Goal: Information Seeking & Learning: Learn about a topic

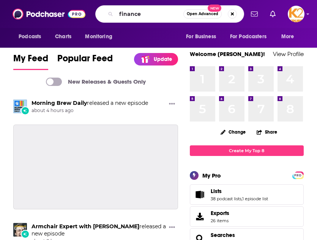
type input "finance"
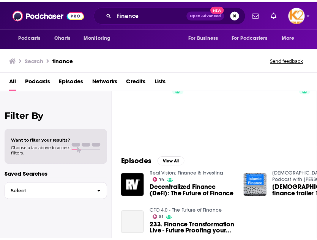
scroll to position [83, 0]
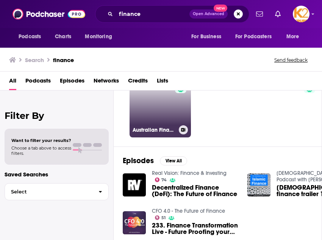
click at [154, 123] on link "74 Australian Finance Podcast" at bounding box center [160, 106] width 61 height 61
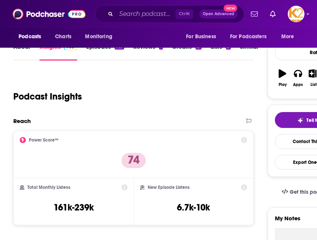
scroll to position [105, 0]
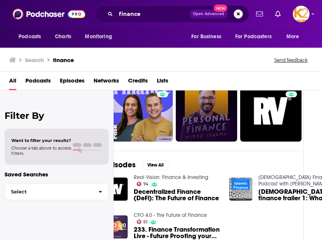
scroll to position [79, 18]
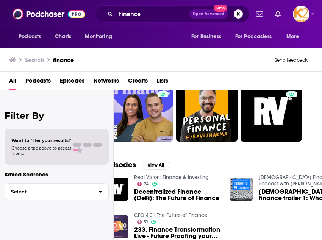
click at [39, 85] on span "Podcasts" at bounding box center [37, 83] width 25 height 16
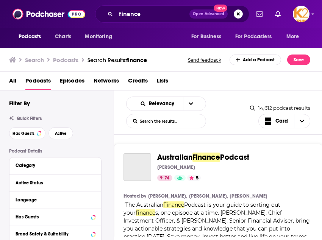
scroll to position [32, 0]
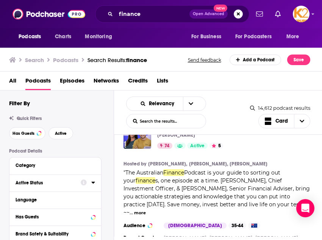
click at [94, 183] on icon at bounding box center [92, 183] width 3 height 2
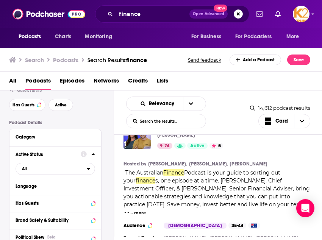
scroll to position [31, 0]
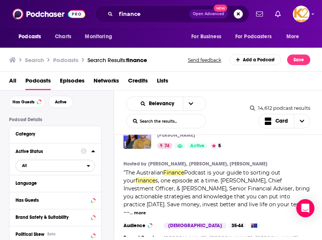
click at [87, 169] on button "All" at bounding box center [56, 166] width 80 height 12
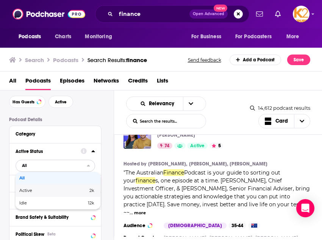
click at [71, 190] on span "2k" at bounding box center [77, 191] width 35 height 4
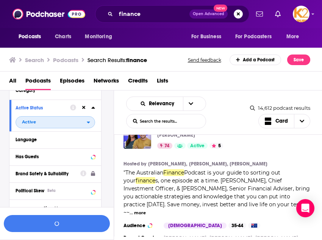
scroll to position [82, 0]
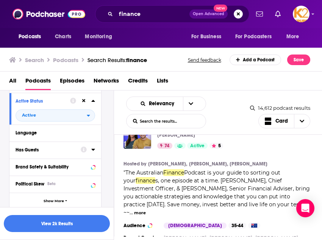
click at [87, 153] on div at bounding box center [88, 149] width 14 height 9
click at [93, 151] on icon at bounding box center [92, 150] width 3 height 2
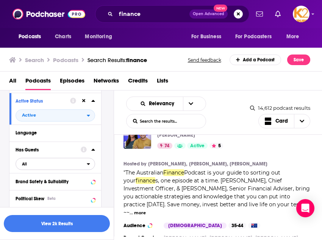
click at [75, 166] on span "All" at bounding box center [51, 164] width 71 height 10
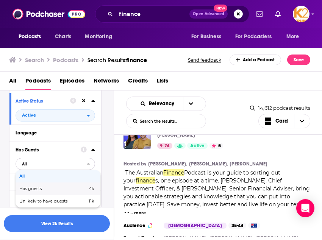
click at [72, 190] on span "4k" at bounding box center [79, 189] width 30 height 4
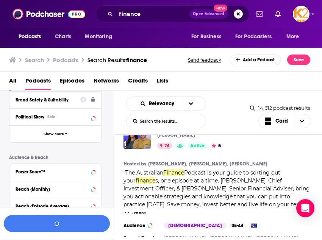
scroll to position [165, 0]
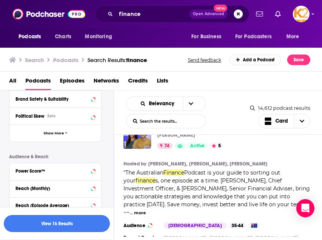
click at [69, 223] on button "View 1k Results" at bounding box center [57, 223] width 106 height 17
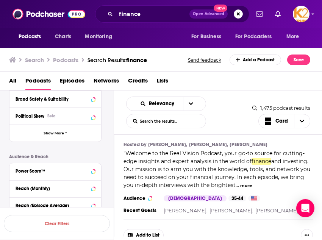
scroll to position [227, 0]
click at [244, 183] on button "more" at bounding box center [246, 186] width 12 height 6
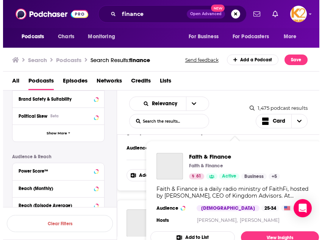
scroll to position [528, 0]
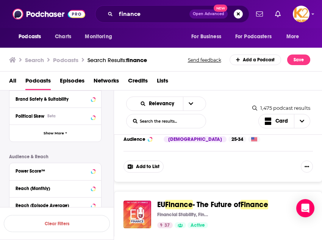
click at [101, 160] on div "Audience & Reach Power Score™ Reach (Monthly) Reach (Episode Average) Gender Ag…" at bounding box center [55, 218] width 93 height 129
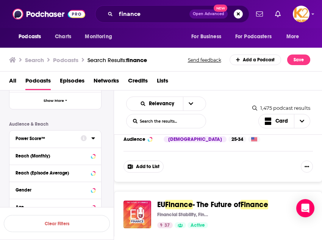
scroll to position [198, 0]
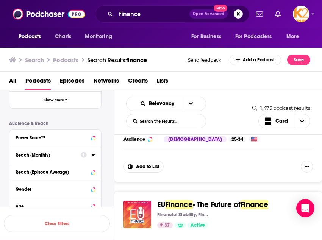
click at [92, 157] on icon at bounding box center [93, 155] width 4 height 6
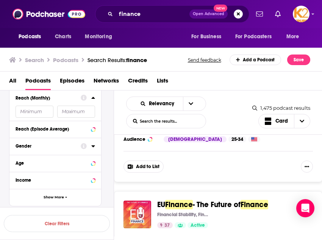
scroll to position [253, 0]
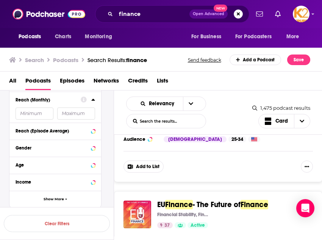
click at [36, 115] on input "number" at bounding box center [35, 114] width 38 height 12
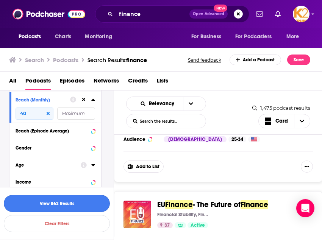
click at [92, 205] on button "View 862 Results" at bounding box center [57, 203] width 106 height 17
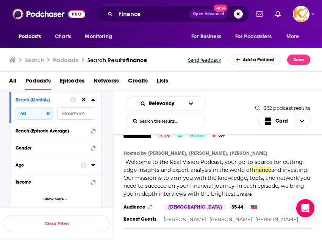
scroll to position [218, 0]
click at [27, 116] on input "40" at bounding box center [35, 114] width 38 height 12
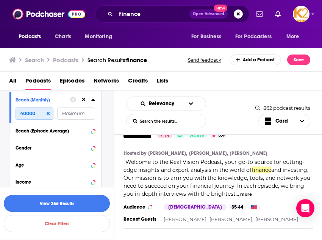
type input "40000"
click at [77, 200] on button "View 256 Results" at bounding box center [57, 203] width 106 height 17
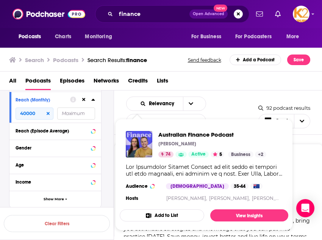
click at [305, 171] on div "Australian Finance Podcast Rask 74 Active 5 Categories Business + 2" at bounding box center [232, 168] width 150 height 28
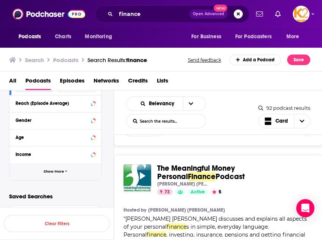
scroll to position [174, 0]
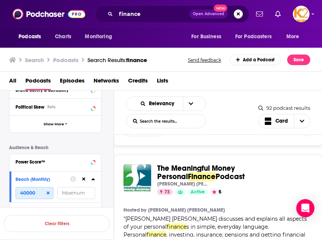
click at [39, 196] on input "40000" at bounding box center [35, 193] width 38 height 12
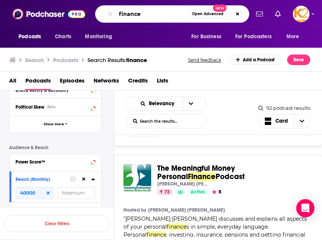
drag, startPoint x: 158, startPoint y: 13, endPoint x: 71, endPoint y: 5, distance: 88.0
click at [71, 5] on div "Podcasts Charts Monitoring finance Open Advanced New For Business For Podcaster…" at bounding box center [161, 14] width 322 height 28
type input "Business"
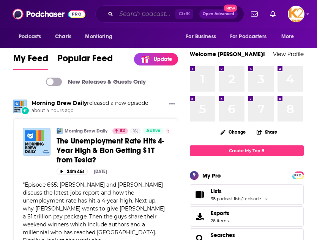
click at [149, 11] on input "Search podcasts, credits, & more..." at bounding box center [145, 14] width 59 height 12
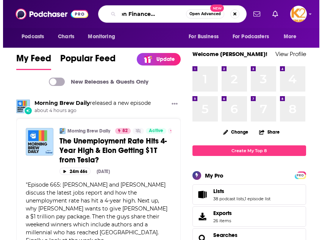
scroll to position [0, 33]
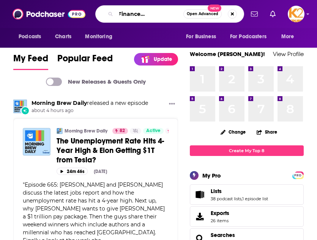
type input "Real Vision Finance and Investing"
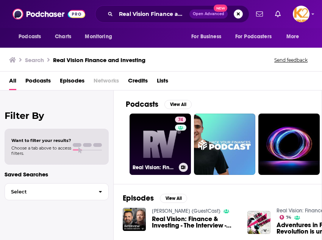
click at [163, 153] on link "74 Real Vision: Finance & Investing" at bounding box center [160, 144] width 61 height 61
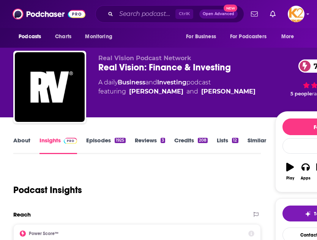
scroll to position [218, 0]
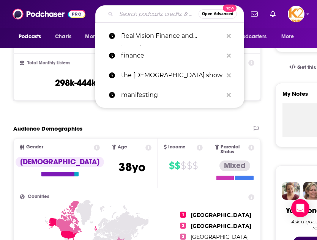
click at [152, 17] on input "Search podcasts, credits, & more..." at bounding box center [157, 14] width 82 height 12
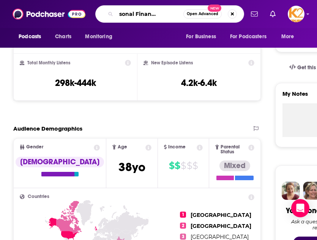
type input "The Personal Finance POdcast"
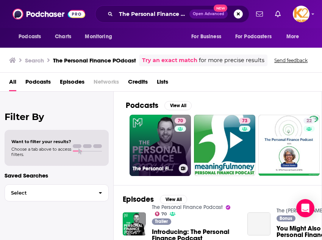
click at [171, 141] on link "70 The Personal Finance Podcast" at bounding box center [160, 145] width 61 height 61
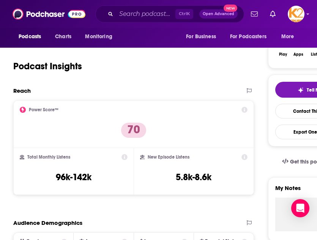
scroll to position [155, 0]
